Goal: Information Seeking & Learning: Find specific page/section

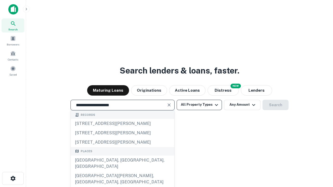
click at [122, 171] on div "[GEOGRAPHIC_DATA], [GEOGRAPHIC_DATA], [GEOGRAPHIC_DATA]" at bounding box center [122, 164] width 103 height 16
click at [199, 105] on button "All Property Types" at bounding box center [199, 105] width 45 height 10
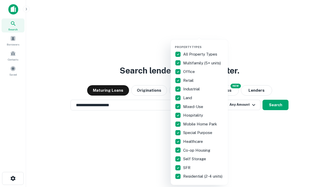
type input "**********"
click at [203, 44] on button "button" at bounding box center [203, 44] width 57 height 0
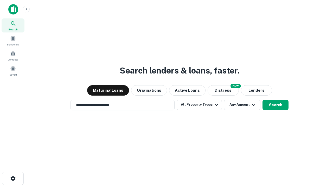
scroll to position [8, 0]
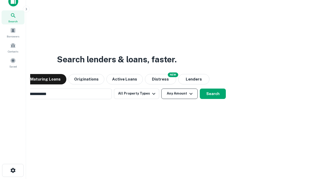
click at [161, 89] on button "Any Amount" at bounding box center [179, 94] width 36 height 10
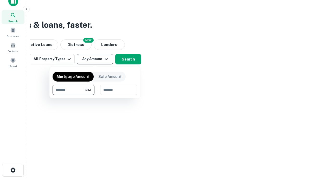
type input "*******"
click at [95, 95] on button "button" at bounding box center [95, 95] width 85 height 0
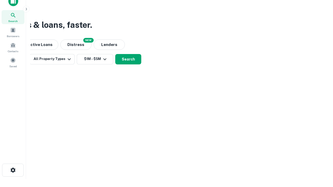
scroll to position [8, 0]
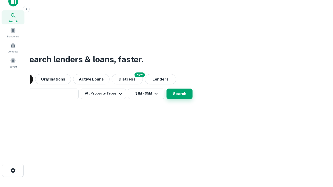
click at [166, 89] on button "Search" at bounding box center [179, 94] width 26 height 10
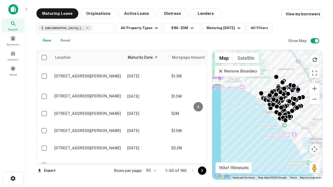
click at [150, 171] on body "Search Borrowers Contacts Saved Maturing Loans Originations Active Loans Distre…" at bounding box center [166, 93] width 333 height 187
click at [151, 158] on li "25" at bounding box center [150, 157] width 15 height 9
